Goal: Task Accomplishment & Management: Manage account settings

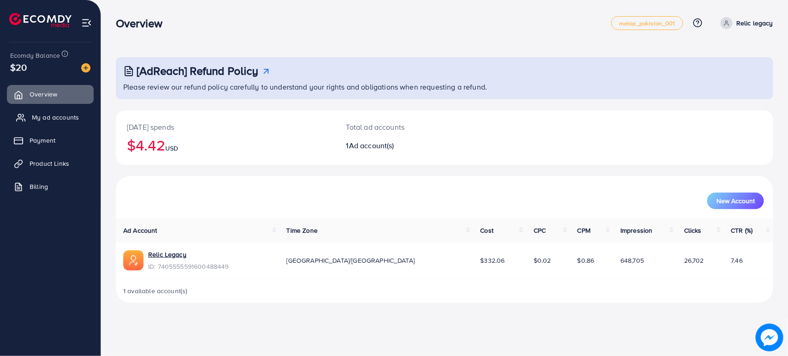
click at [70, 121] on span "My ad accounts" at bounding box center [55, 117] width 47 height 9
